Goal: Check status: Check status

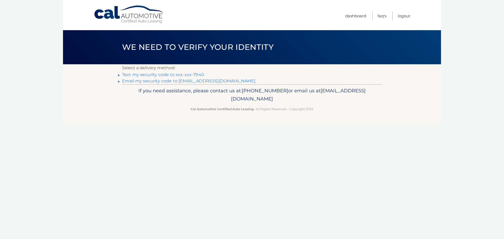
click at [179, 72] on link "Text my security code to xxx-xxx-7940" at bounding box center [163, 74] width 82 height 5
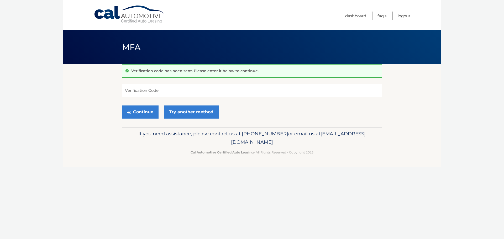
click at [210, 85] on input "Verification Code" at bounding box center [252, 90] width 260 height 13
type input "497823"
click at [122, 106] on button "Continue" at bounding box center [140, 112] width 36 height 13
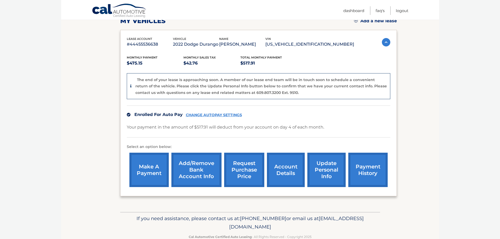
scroll to position [92, 0]
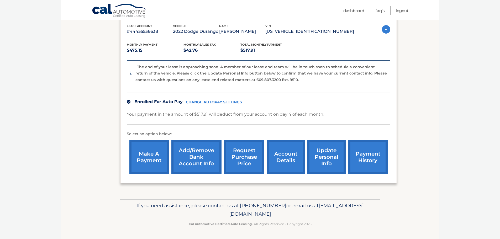
click at [290, 154] on link "account details" at bounding box center [286, 157] width 38 height 34
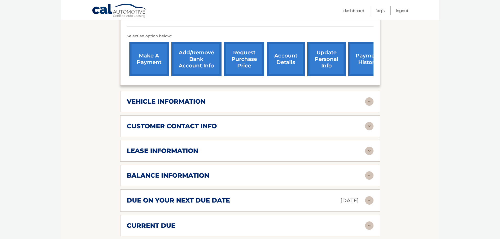
scroll to position [184, 0]
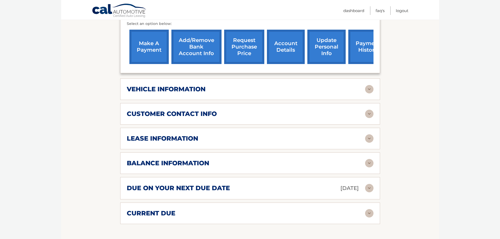
click at [202, 135] on div "lease information" at bounding box center [246, 139] width 238 height 8
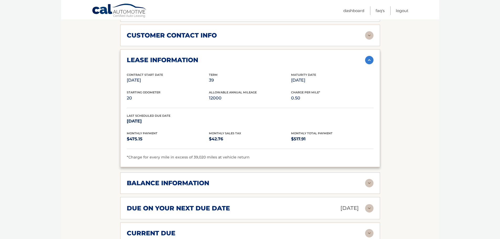
scroll to position [262, 0]
